Goal: Task Accomplishment & Management: Use online tool/utility

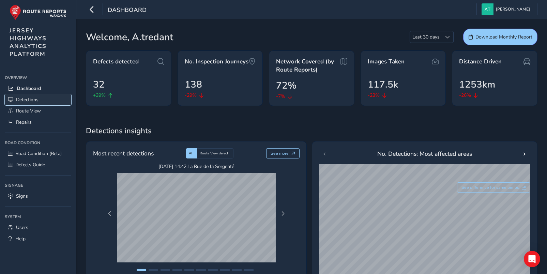
click at [32, 98] on span "Detections" at bounding box center [27, 99] width 22 height 6
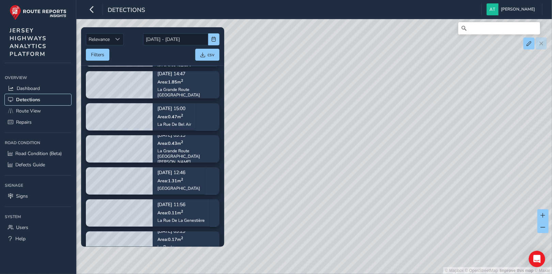
scroll to position [238, 0]
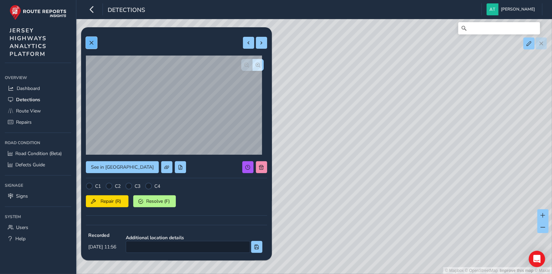
click at [90, 43] on span at bounding box center [91, 43] width 5 height 5
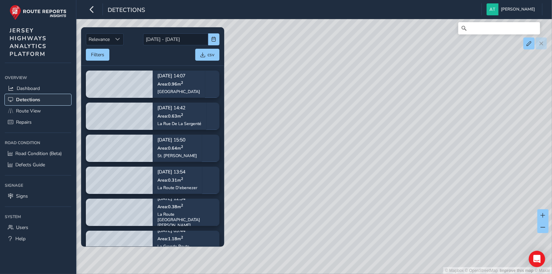
click at [26, 99] on span "Detections" at bounding box center [28, 99] width 24 height 6
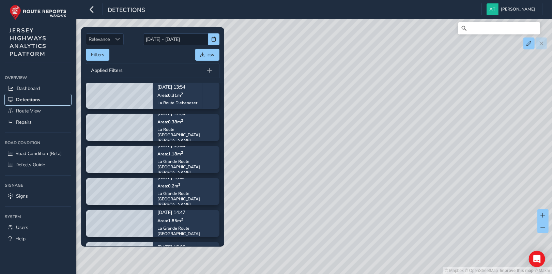
scroll to position [136, 0]
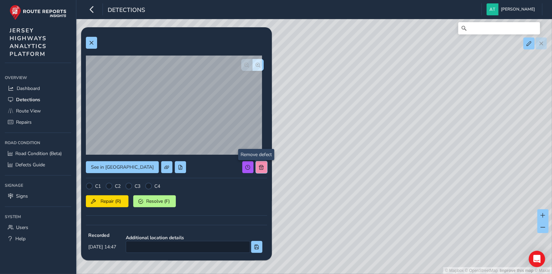
click at [259, 166] on span at bounding box center [261, 167] width 5 height 5
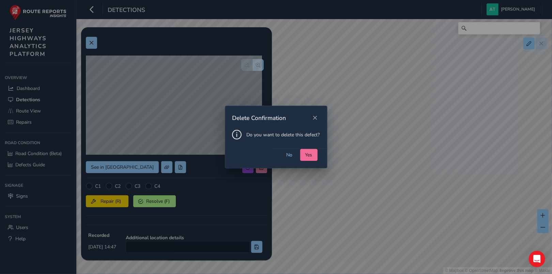
click at [307, 153] on span "Yes" at bounding box center [308, 155] width 7 height 6
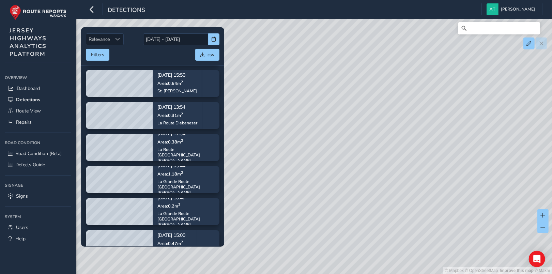
scroll to position [68, 0]
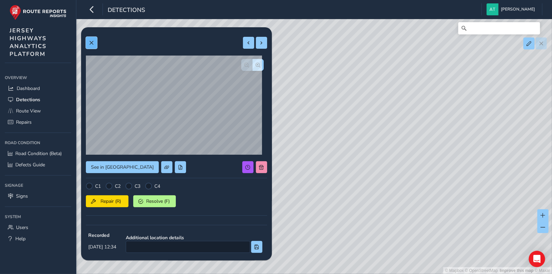
click at [91, 42] on span at bounding box center [91, 43] width 5 height 5
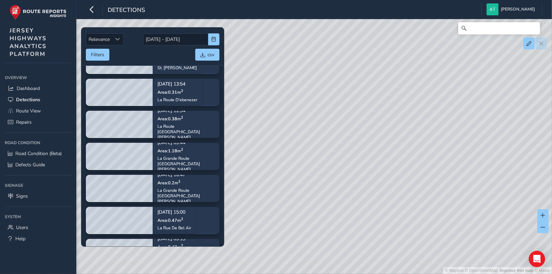
scroll to position [102, 0]
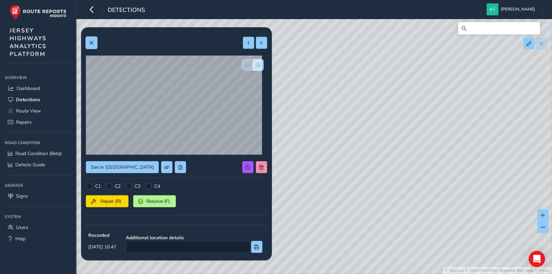
drag, startPoint x: 91, startPoint y: 43, endPoint x: 91, endPoint y: 53, distance: 10.9
click at [91, 43] on span at bounding box center [91, 43] width 5 height 5
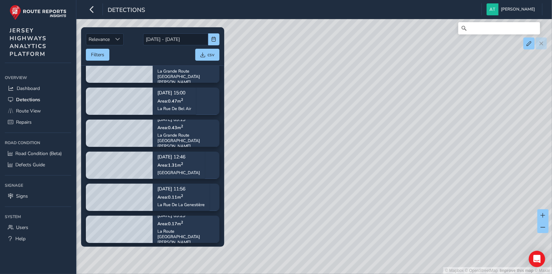
scroll to position [204, 0]
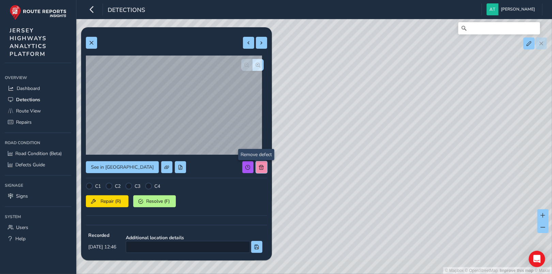
click at [259, 167] on span at bounding box center [261, 167] width 5 height 5
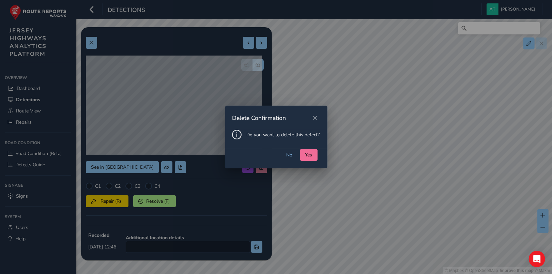
click at [306, 153] on span "Yes" at bounding box center [308, 155] width 7 height 6
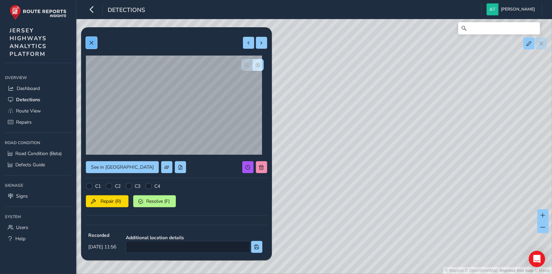
click at [93, 43] on span at bounding box center [91, 43] width 5 height 5
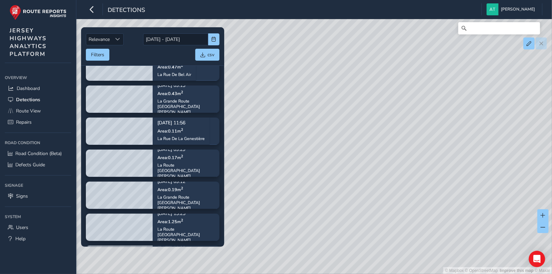
scroll to position [239, 0]
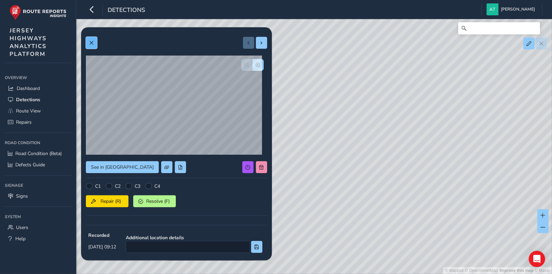
click at [89, 41] on button at bounding box center [91, 43] width 11 height 12
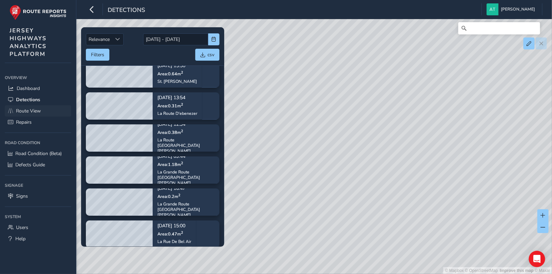
scroll to position [66, 0]
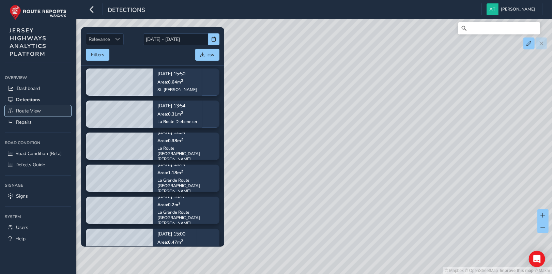
click at [19, 110] on span "Route View" at bounding box center [28, 111] width 25 height 6
